Goal: Information Seeking & Learning: Learn about a topic

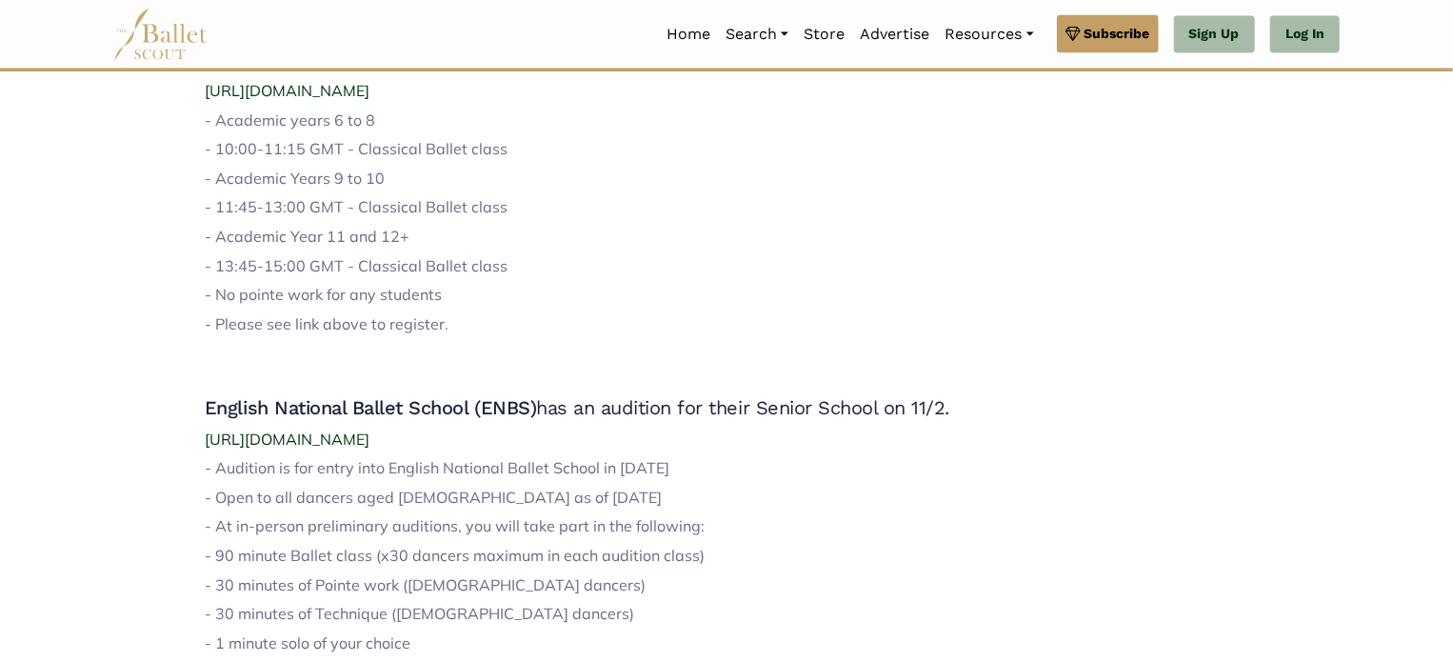
scroll to position [1904, 0]
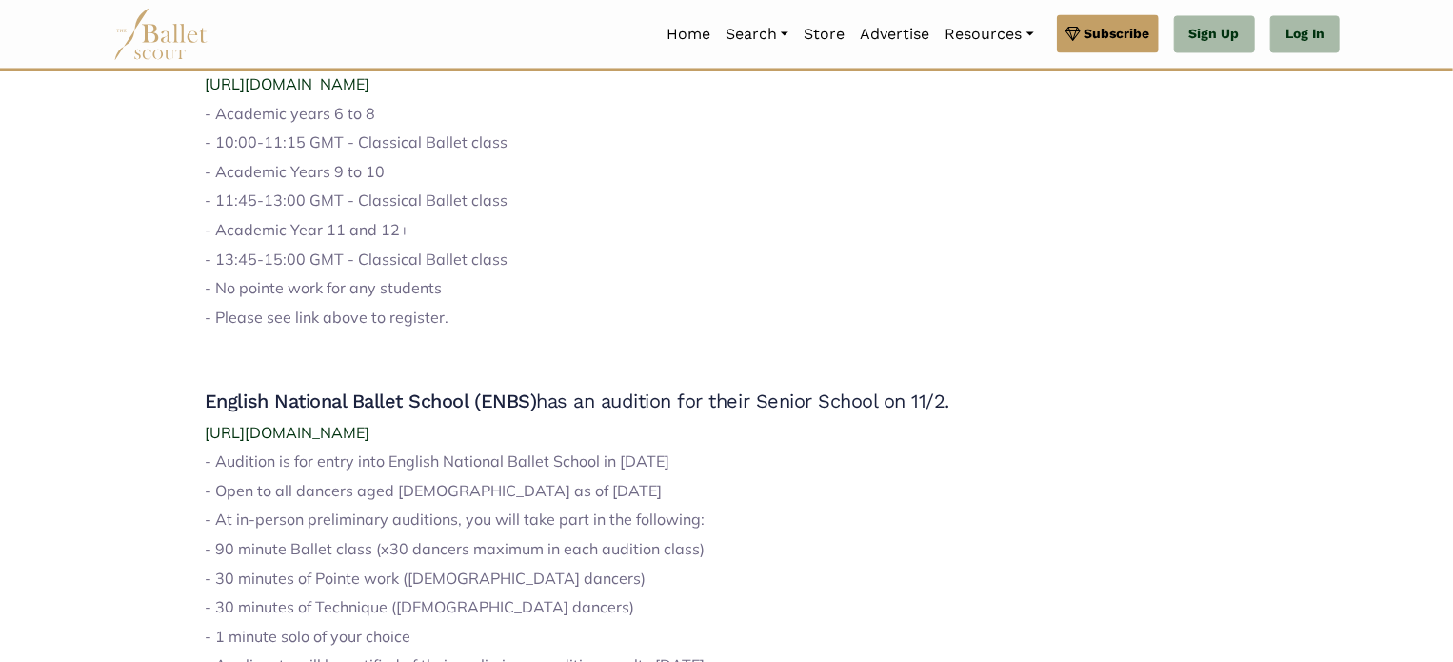
click at [180, 26] on img at bounding box center [160, 34] width 95 height 52
